Goal: Check status

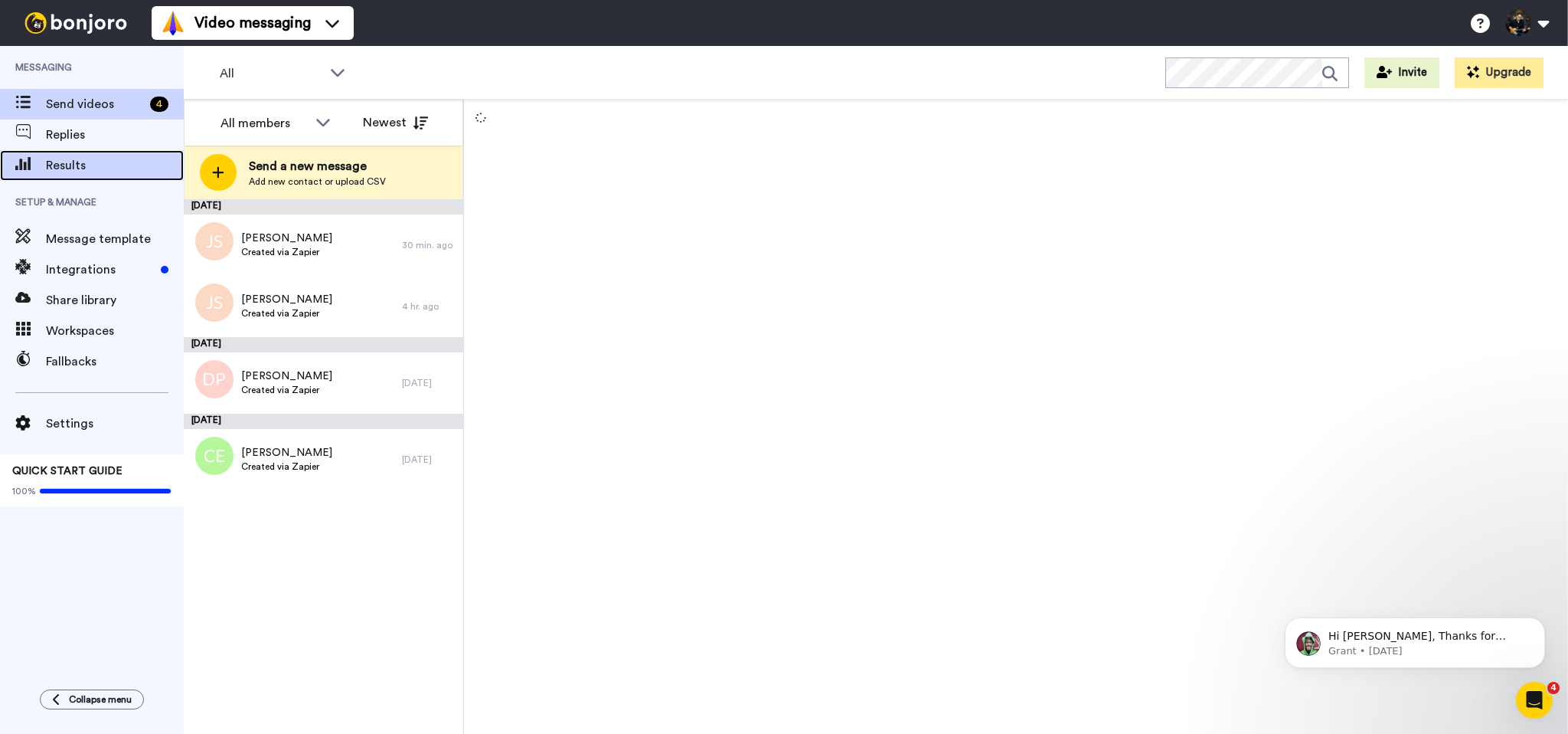
click at [72, 167] on span "Results" at bounding box center [115, 165] width 138 height 19
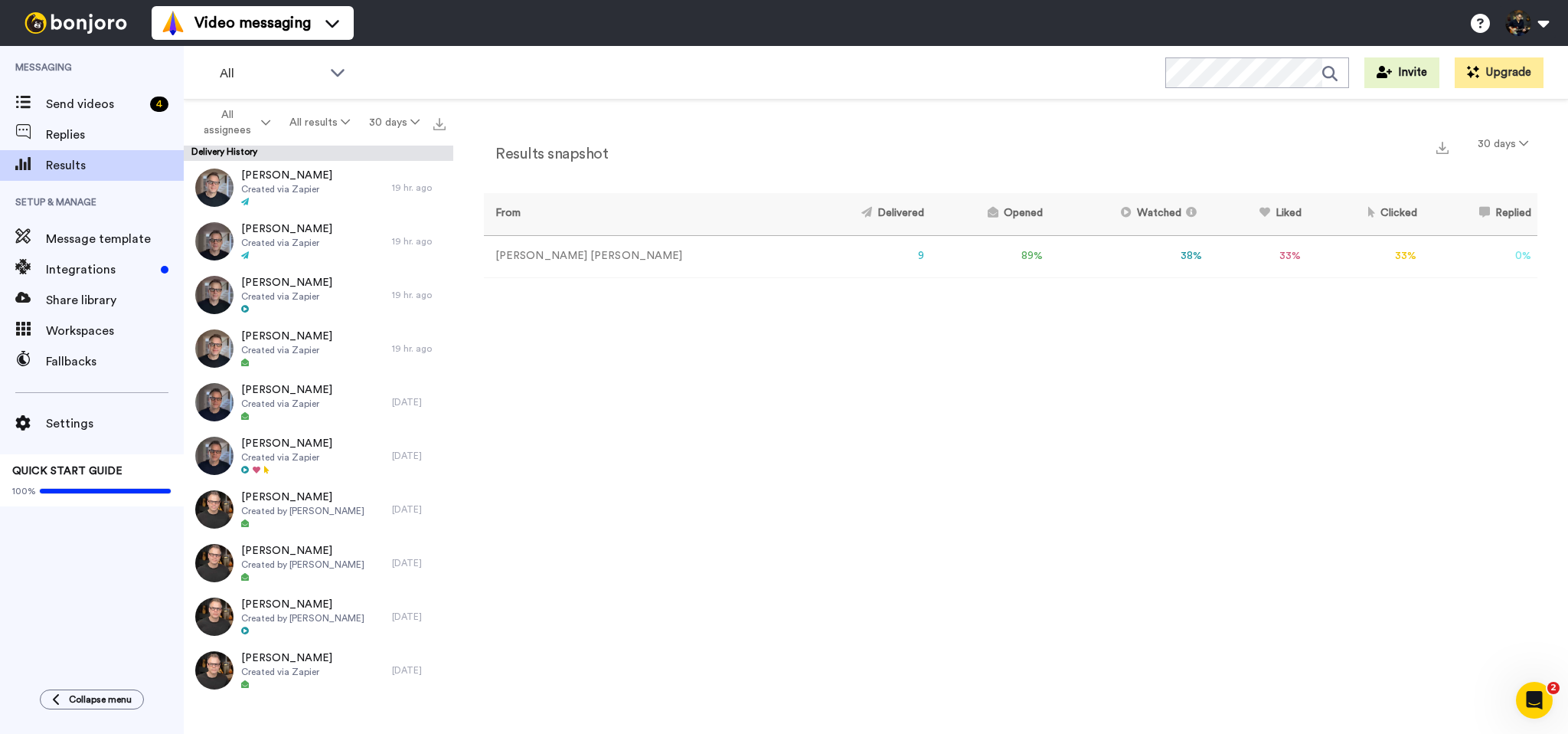
click at [959, 542] on div "Results snapshot 30 days From Delivered Opened Watched Liked Clicked Replied Fa…" at bounding box center [1010, 421] width 1115 height 642
